Goal: Obtain resource: Obtain resource

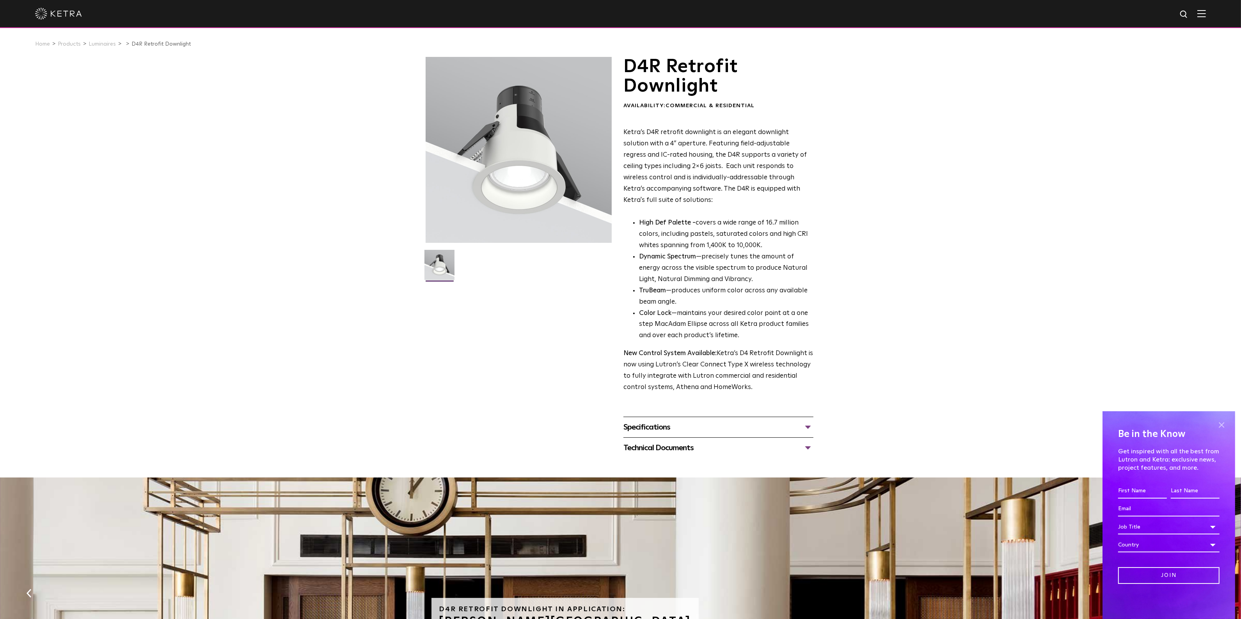
click at [1224, 424] on span at bounding box center [1221, 425] width 12 height 12
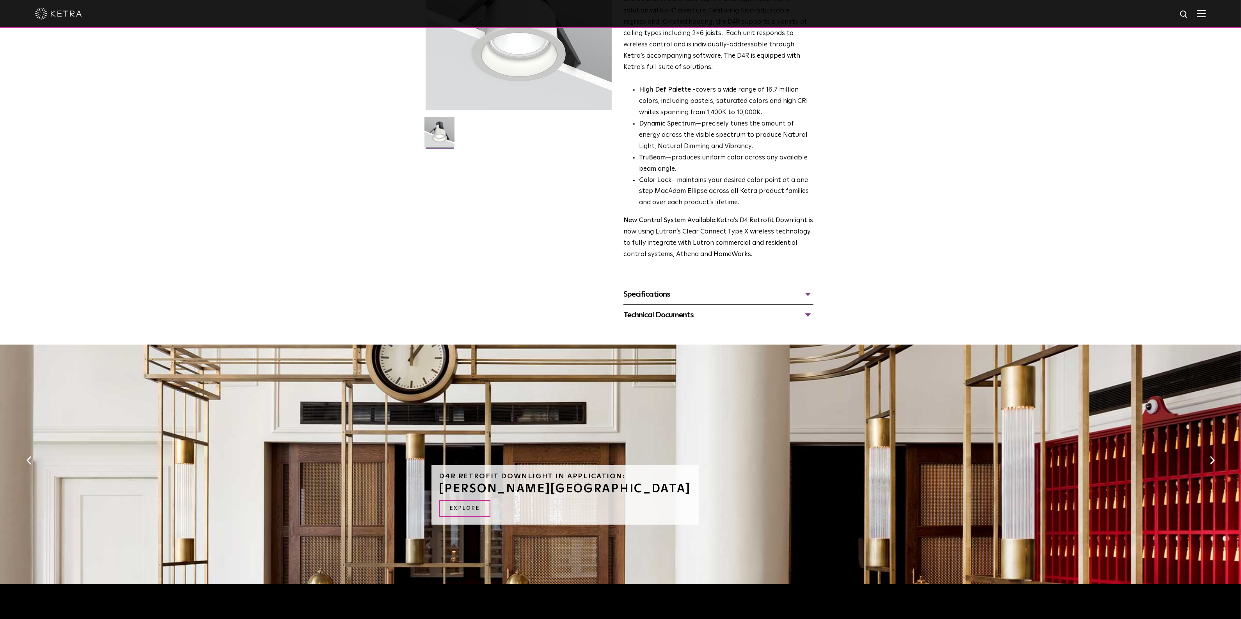
scroll to position [103, 0]
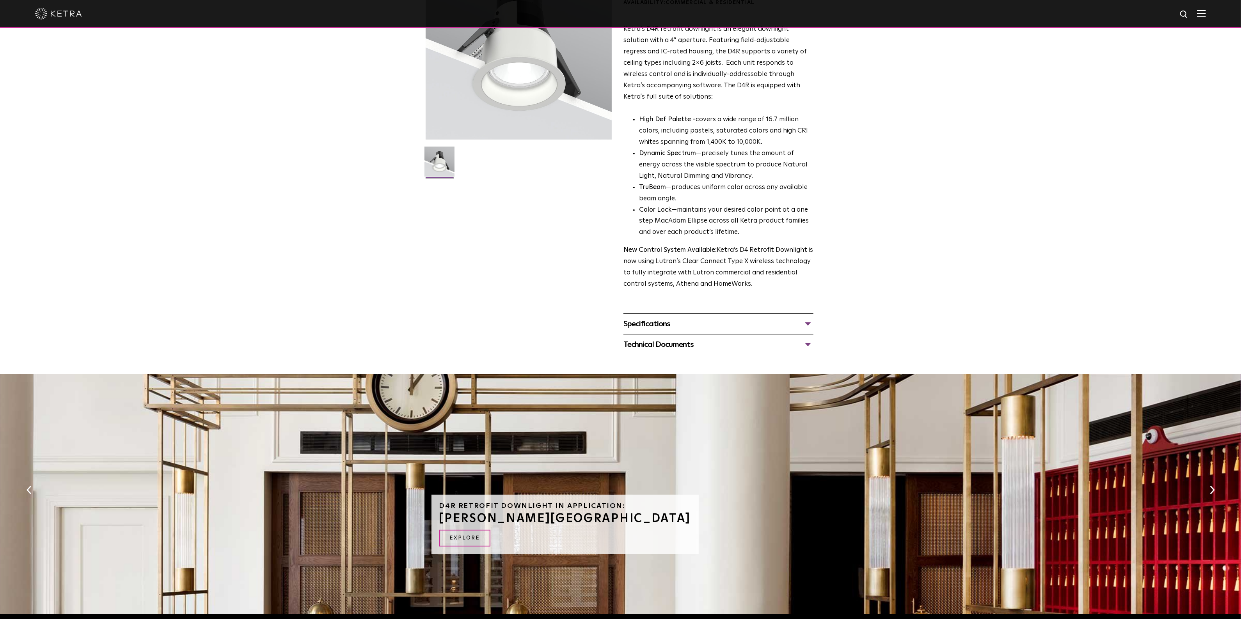
click at [809, 324] on div "Specifications" at bounding box center [718, 324] width 190 height 12
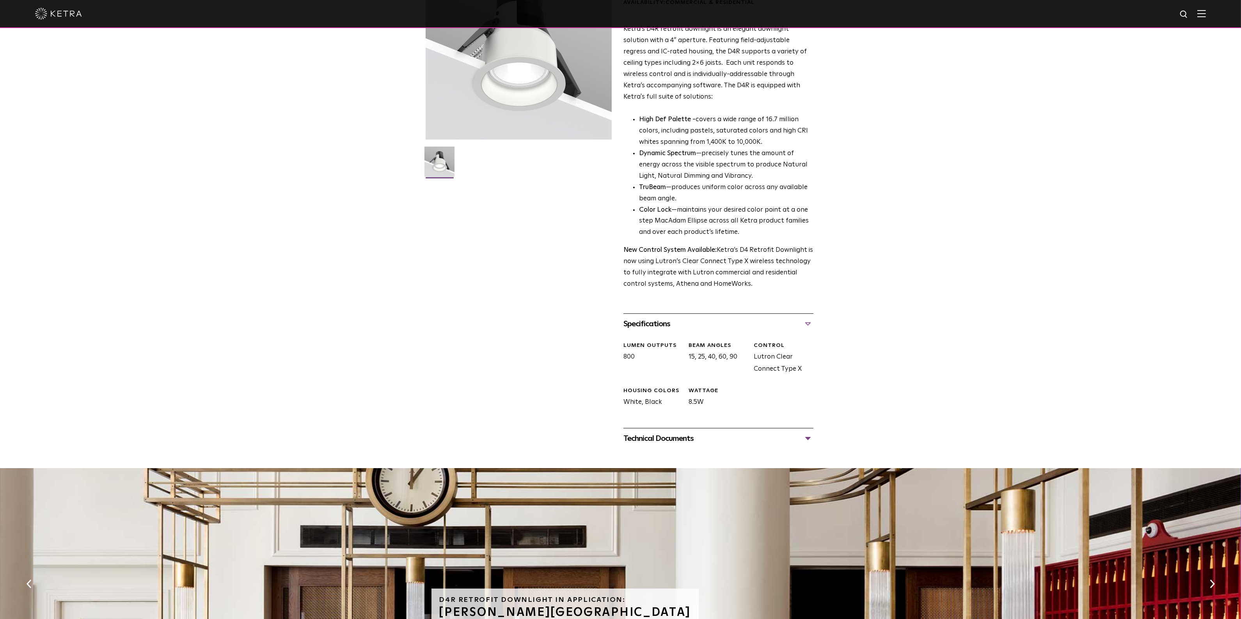
click at [809, 436] on div "Technical Documents" at bounding box center [718, 438] width 190 height 12
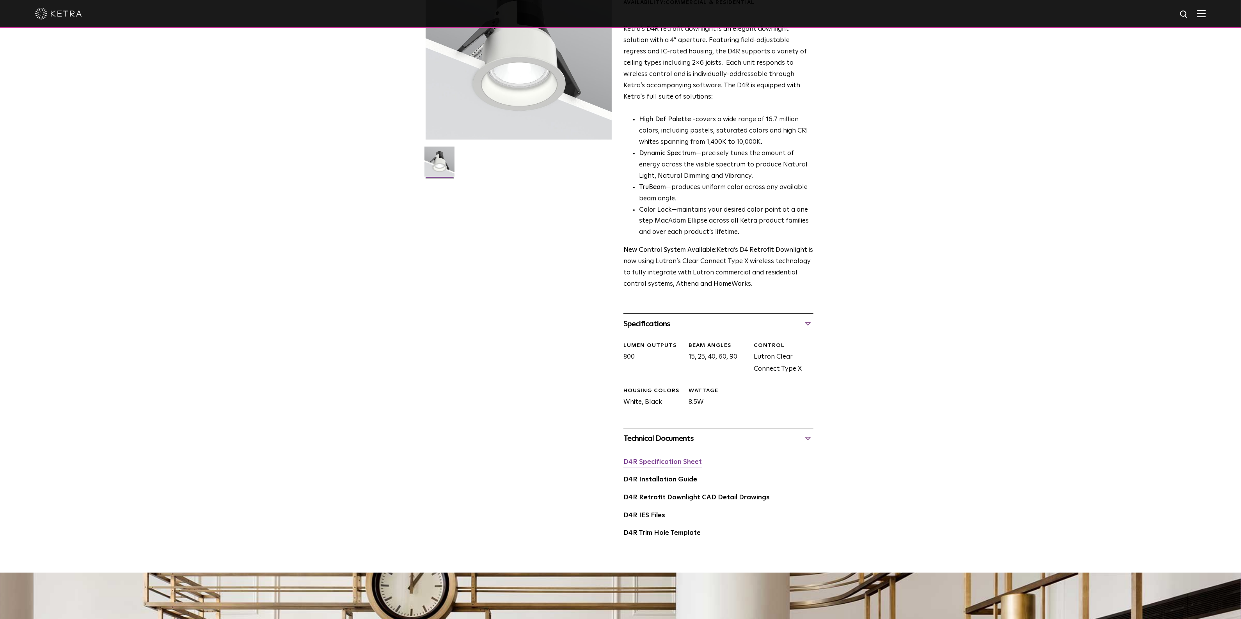
click at [667, 463] on link "D4R Specification Sheet" at bounding box center [662, 462] width 78 height 7
